Goal: Navigation & Orientation: Find specific page/section

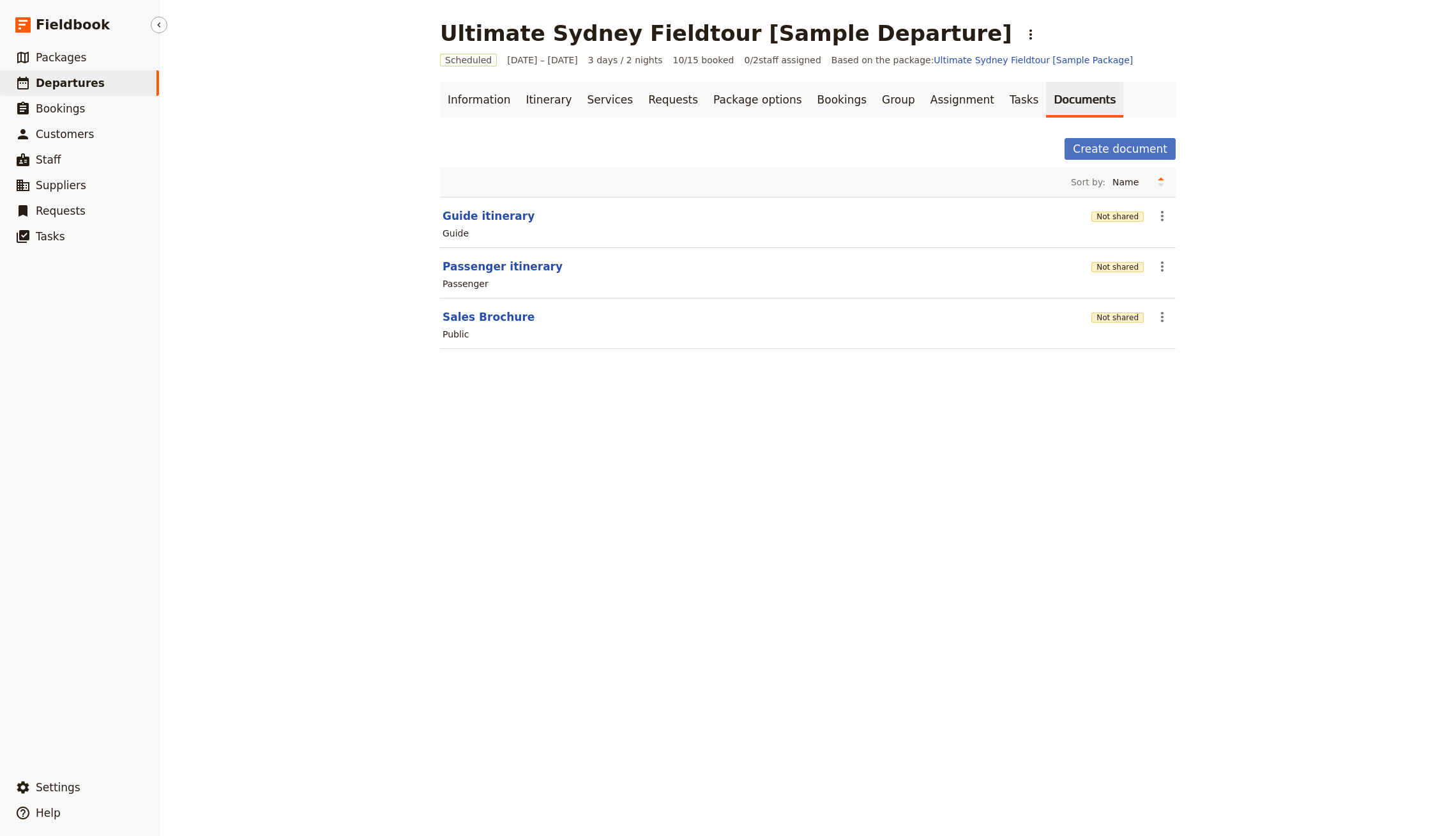
click at [84, 89] on span "Departures" at bounding box center [70, 83] width 69 height 13
select select "CREATED_AT"
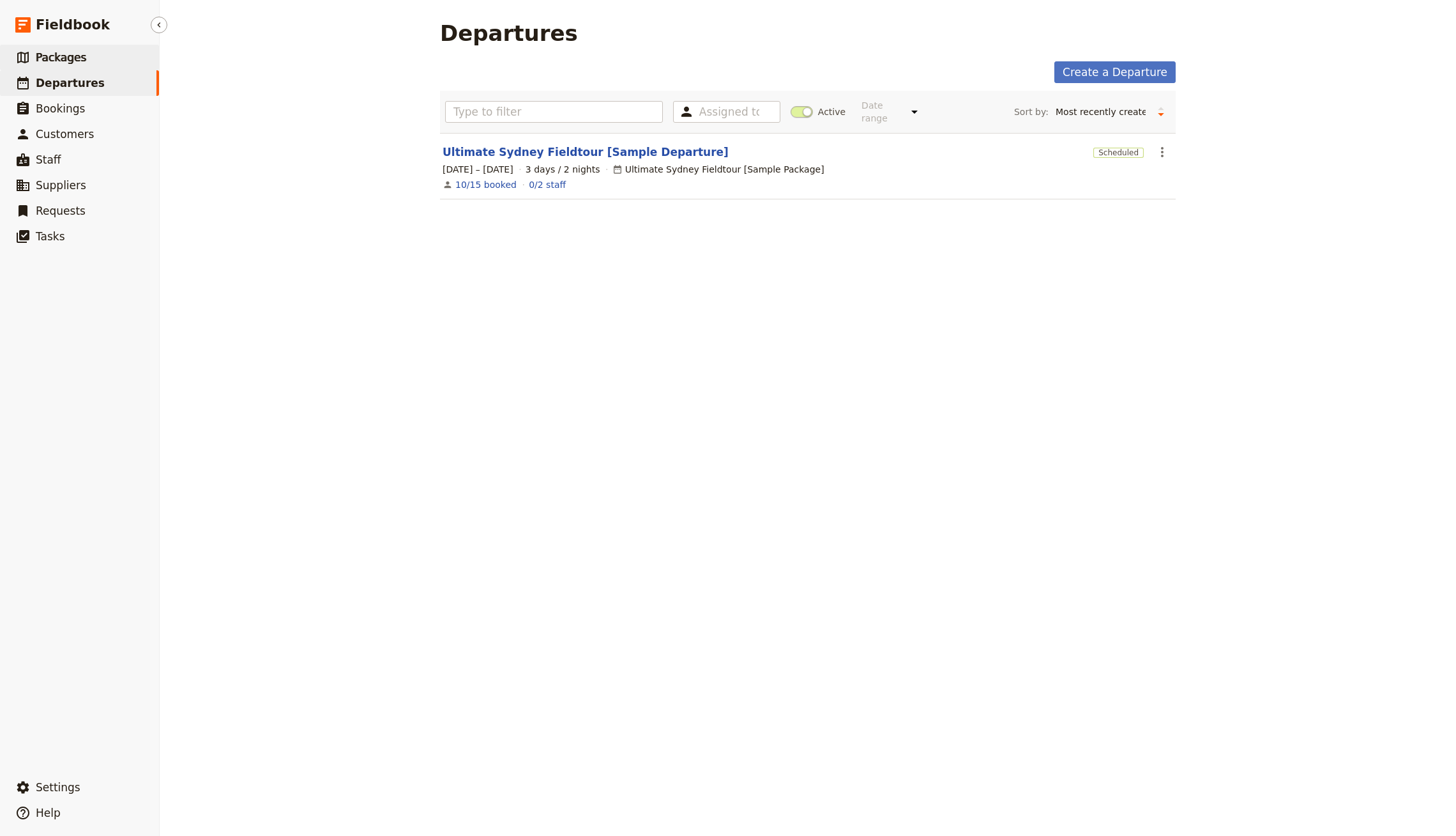
click at [109, 60] on link "​ Packages" at bounding box center [79, 58] width 159 height 26
select select "UPDATED_AT"
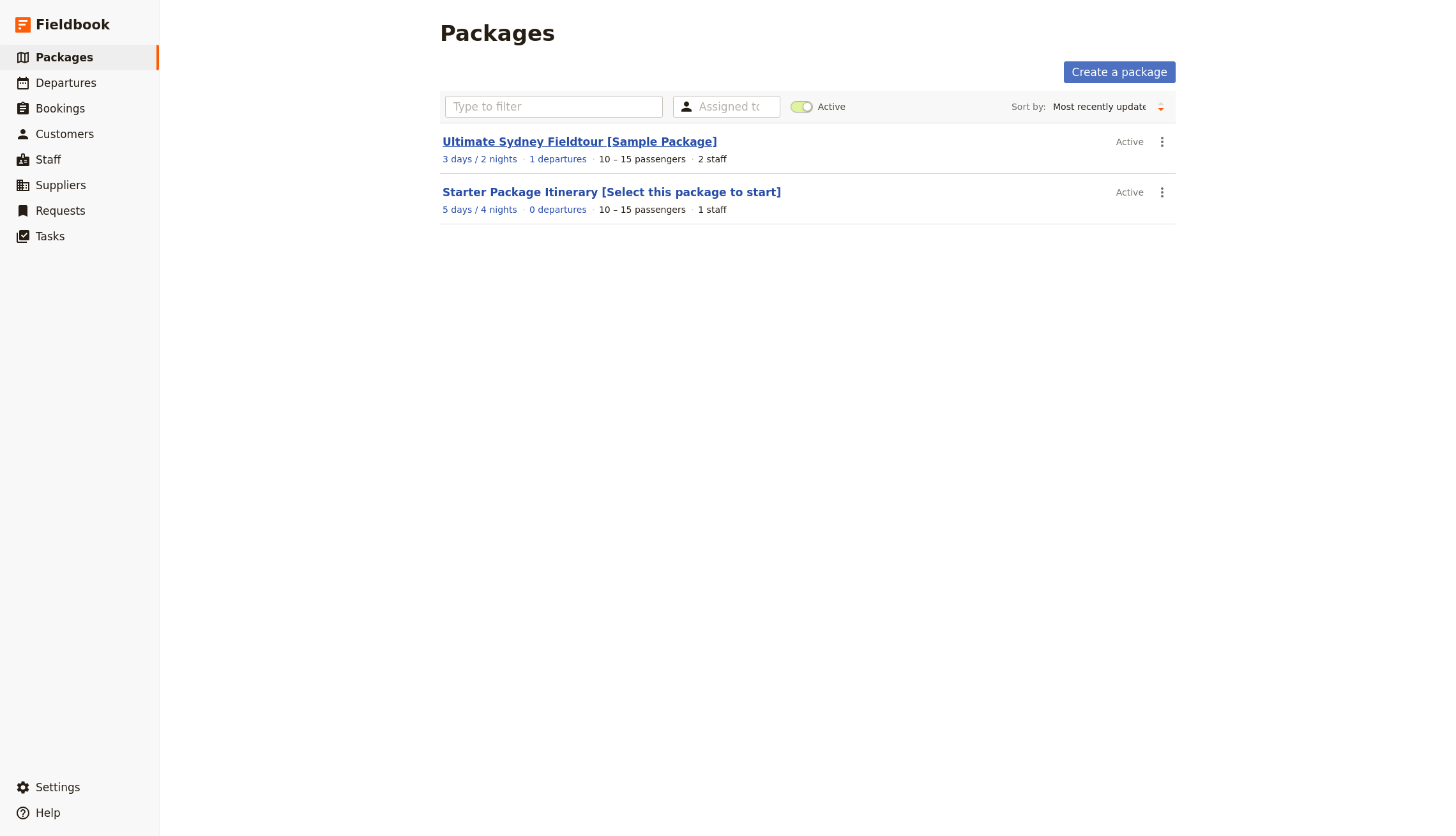
click at [505, 141] on link "Ultimate Sydney Fieldtour [Sample Package]" at bounding box center [579, 142] width 274 height 13
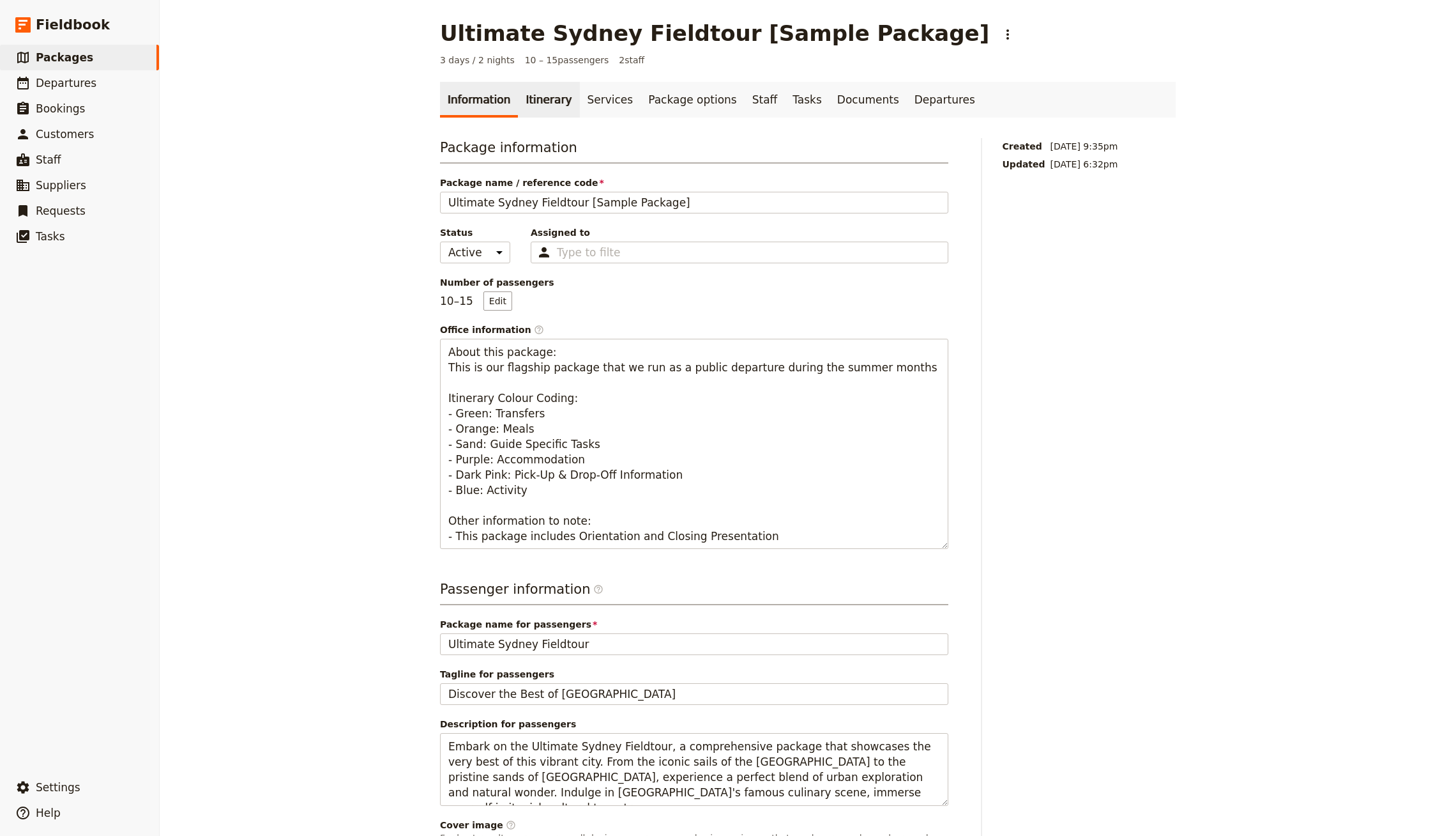
click at [541, 98] on link "Itinerary" at bounding box center [548, 100] width 61 height 36
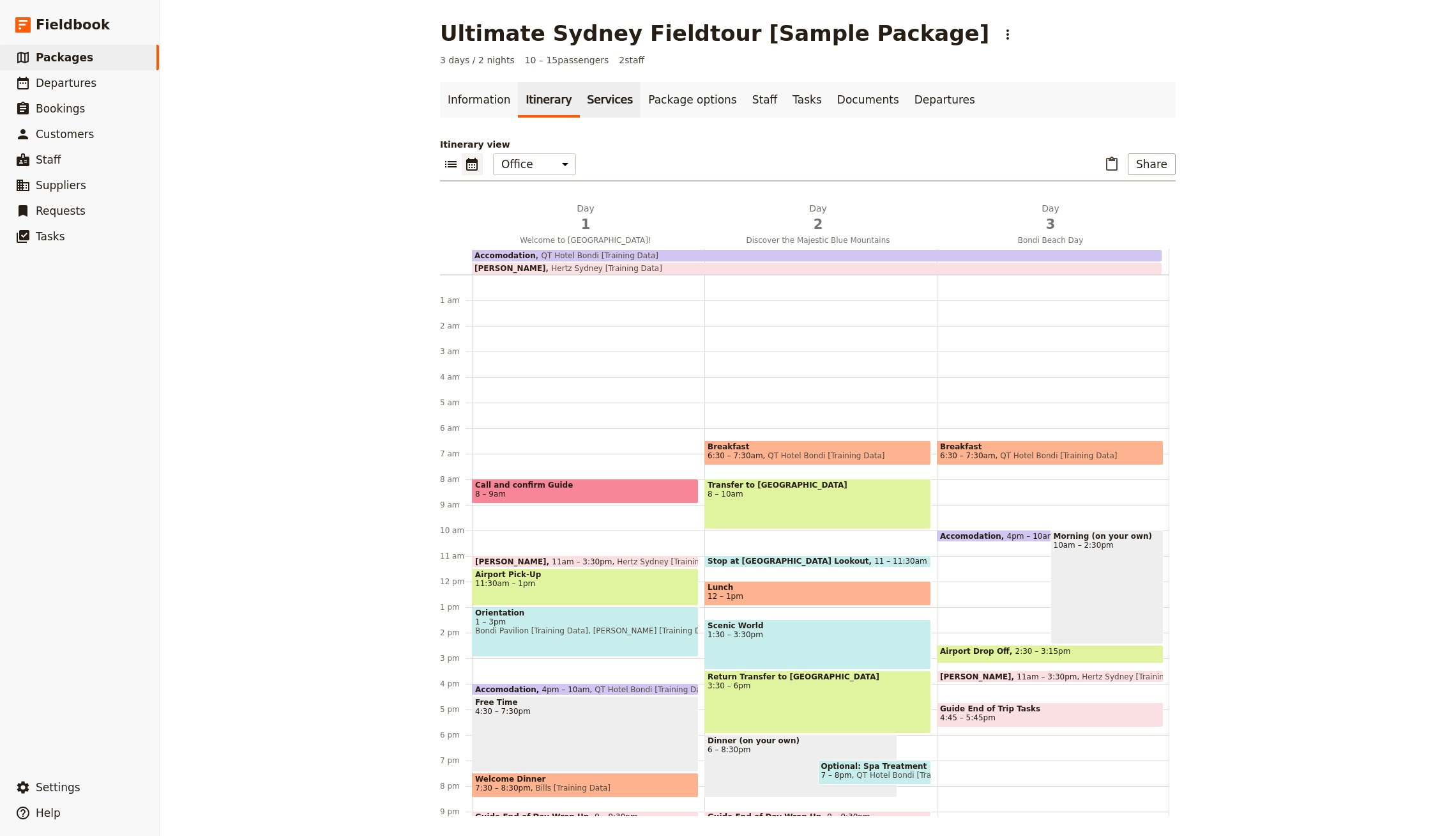
scroll to position [71, 0]
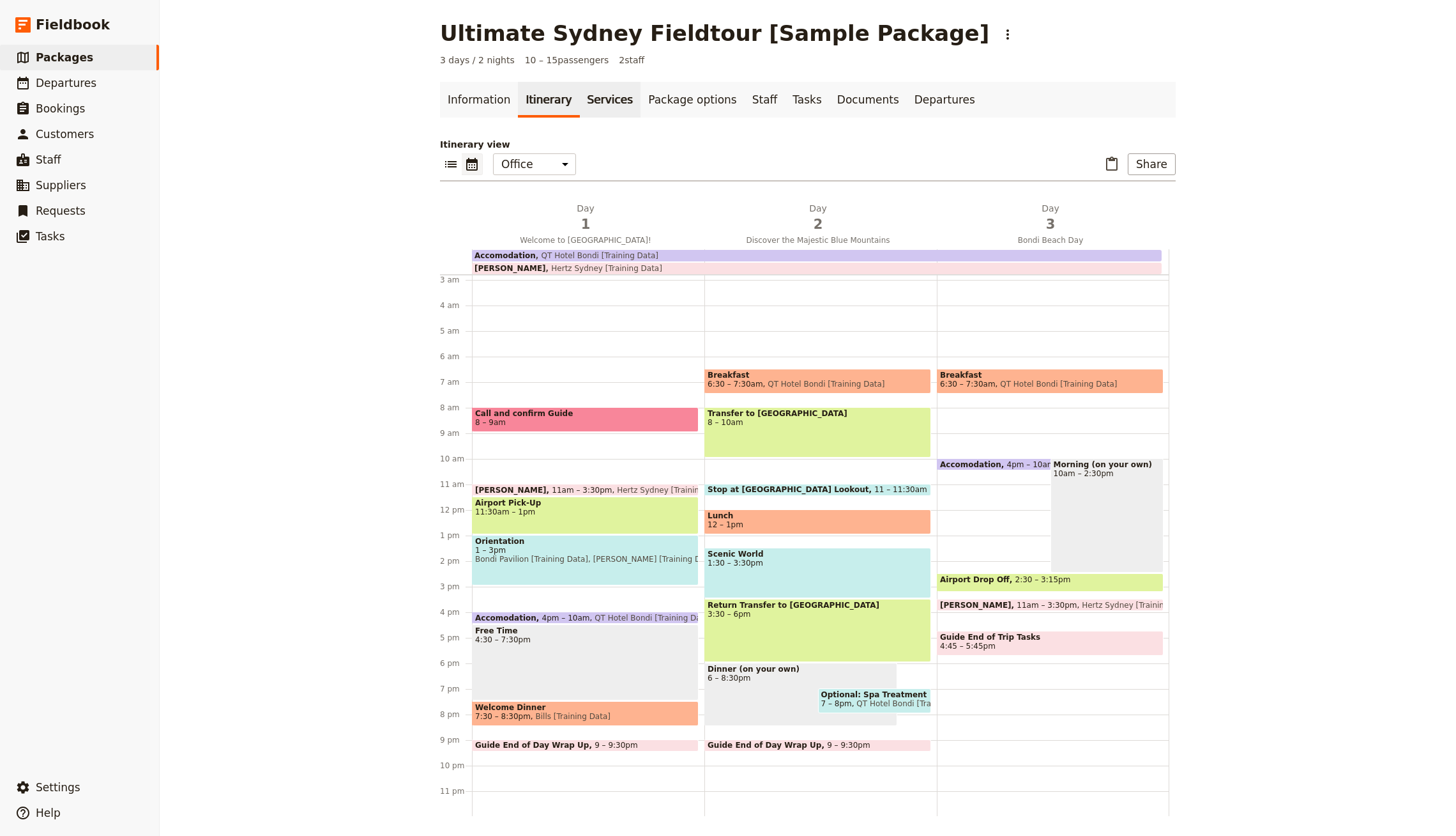
click at [588, 90] on link "Services" at bounding box center [610, 100] width 61 height 36
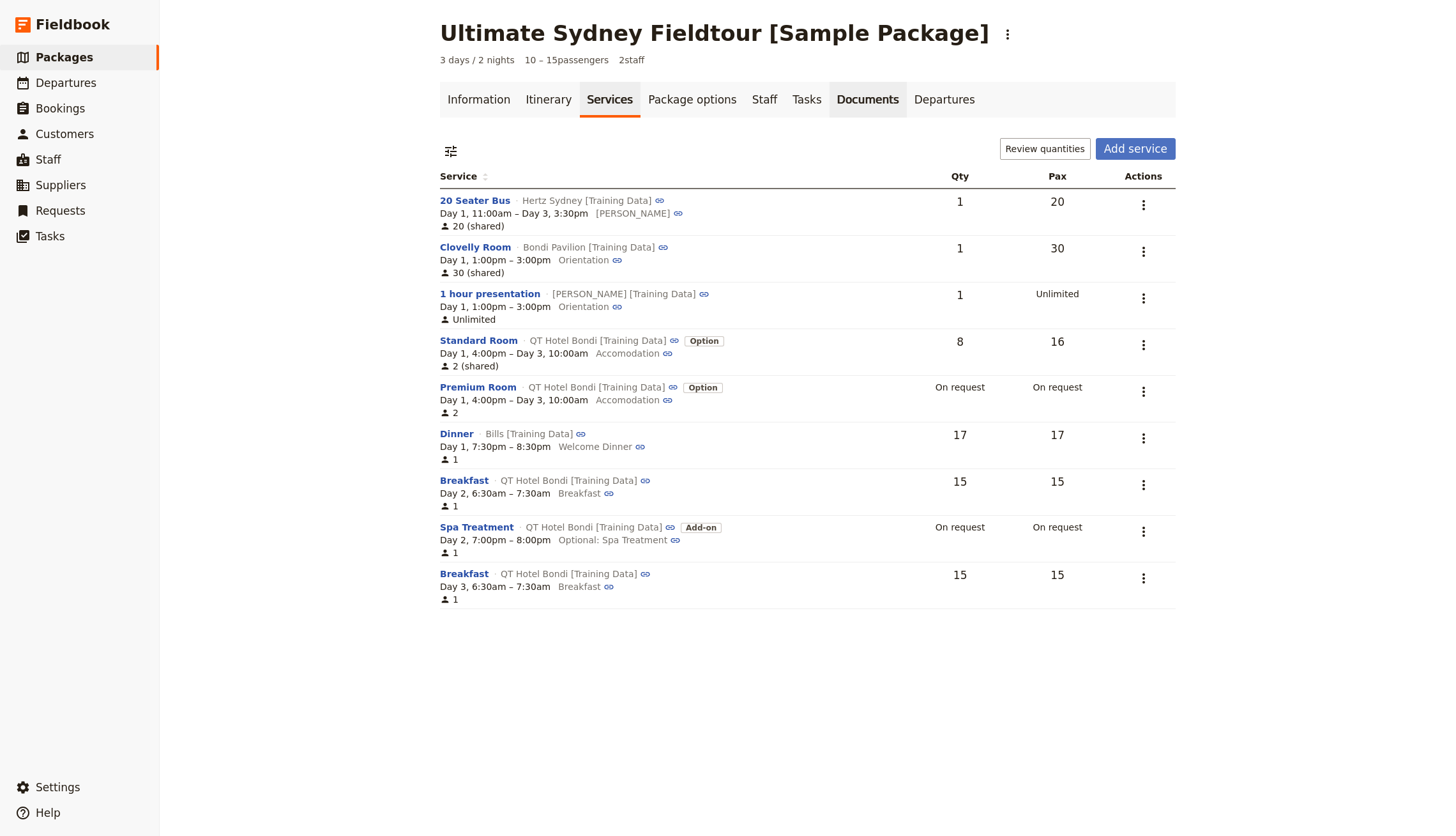
click at [830, 103] on link "Documents" at bounding box center [868, 100] width 77 height 36
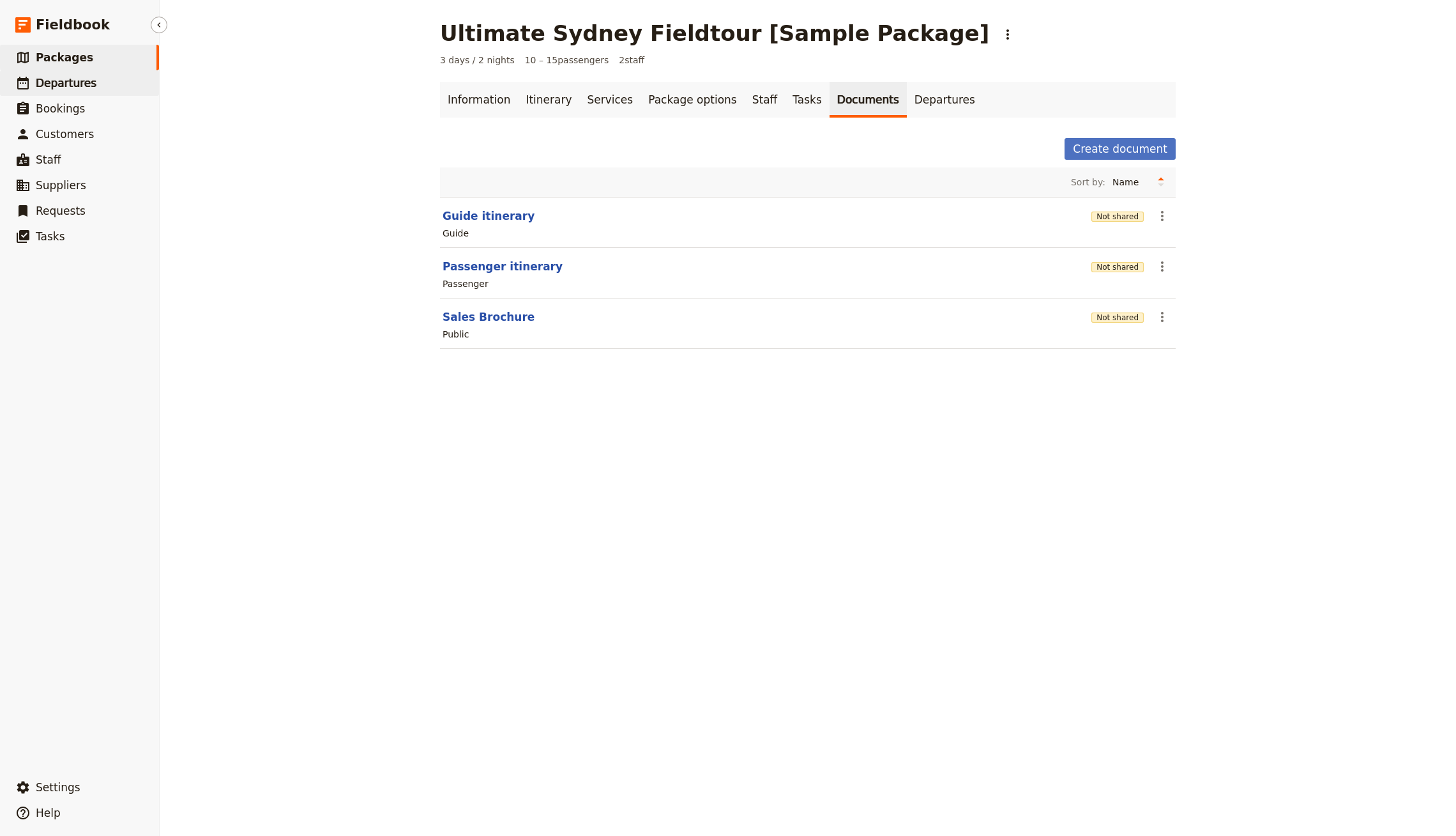
click at [97, 93] on link "​ Departures" at bounding box center [79, 83] width 159 height 26
select select "CREATED_AT"
